Goal: Task Accomplishment & Management: Use online tool/utility

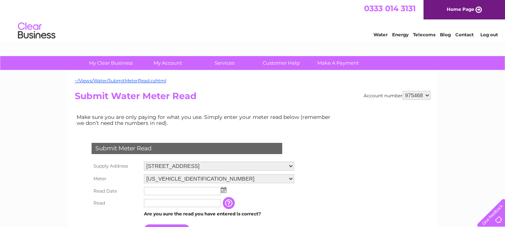
click at [223, 191] on img at bounding box center [224, 190] width 6 height 6
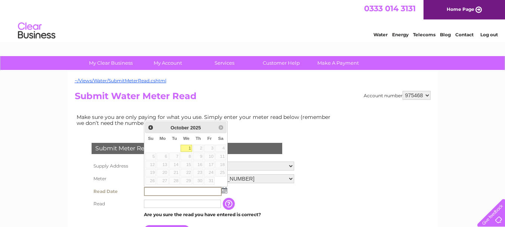
click at [189, 146] on link "1" at bounding box center [186, 148] width 12 height 7
type input "2025/10/01"
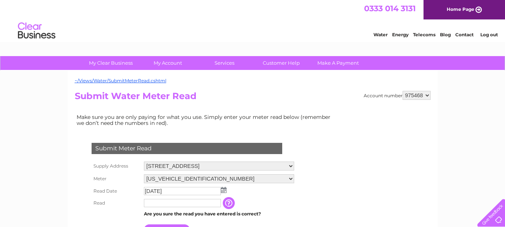
click at [173, 205] on input "text" at bounding box center [182, 203] width 77 height 8
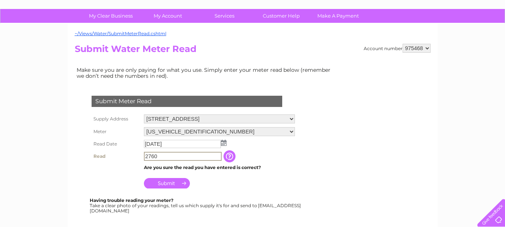
scroll to position [52, 0]
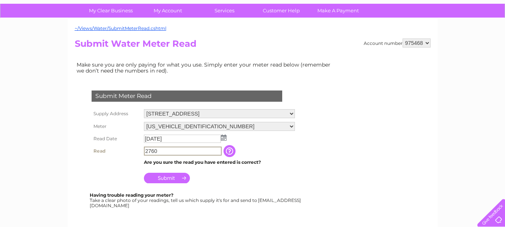
type input "2760"
click at [174, 176] on input "Submit" at bounding box center [167, 177] width 46 height 10
